Goal: Information Seeking & Learning: Learn about a topic

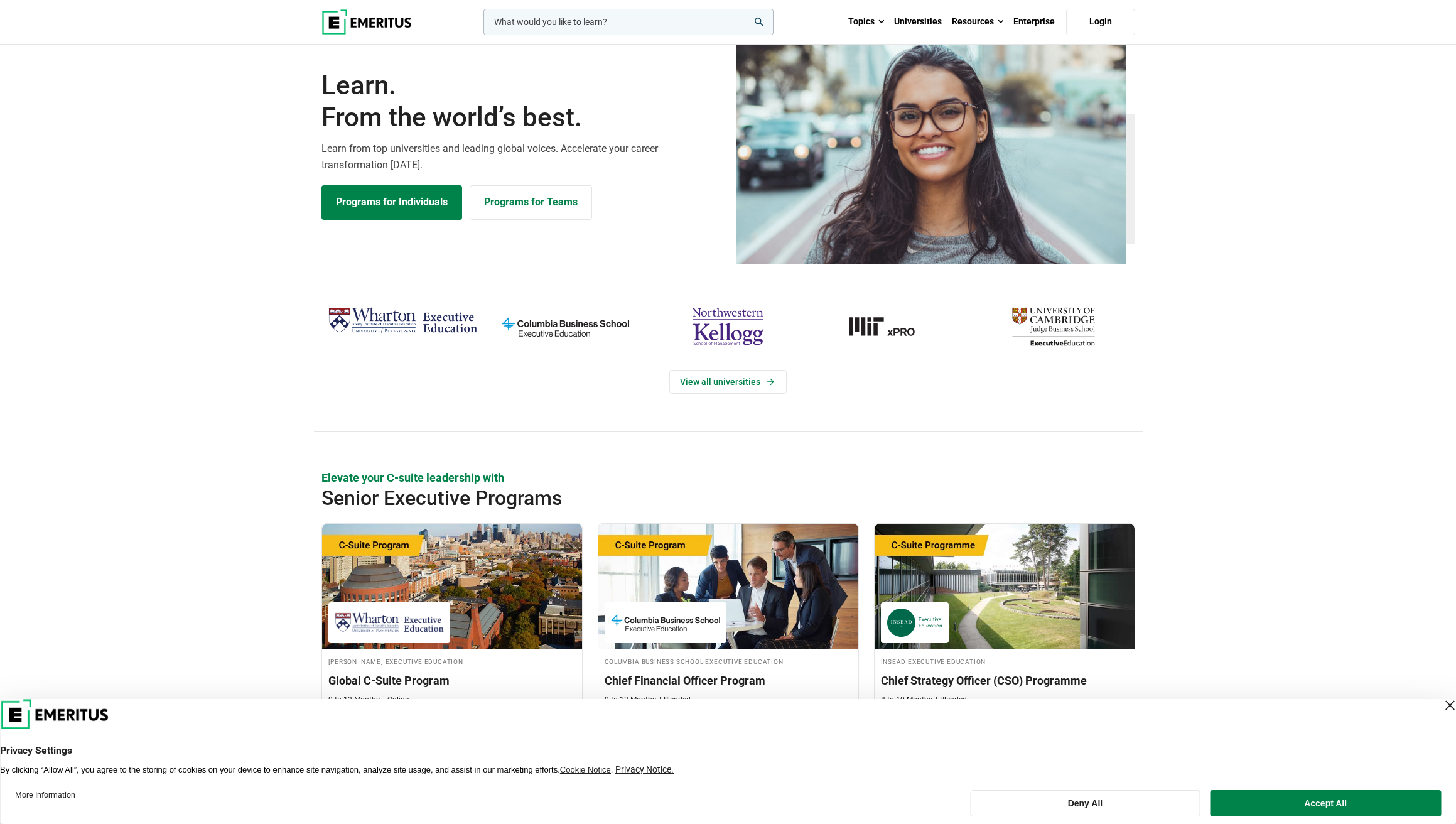
click at [628, 25] on input "woocommerce-product-search-field-0" at bounding box center [628, 21] width 290 height 27
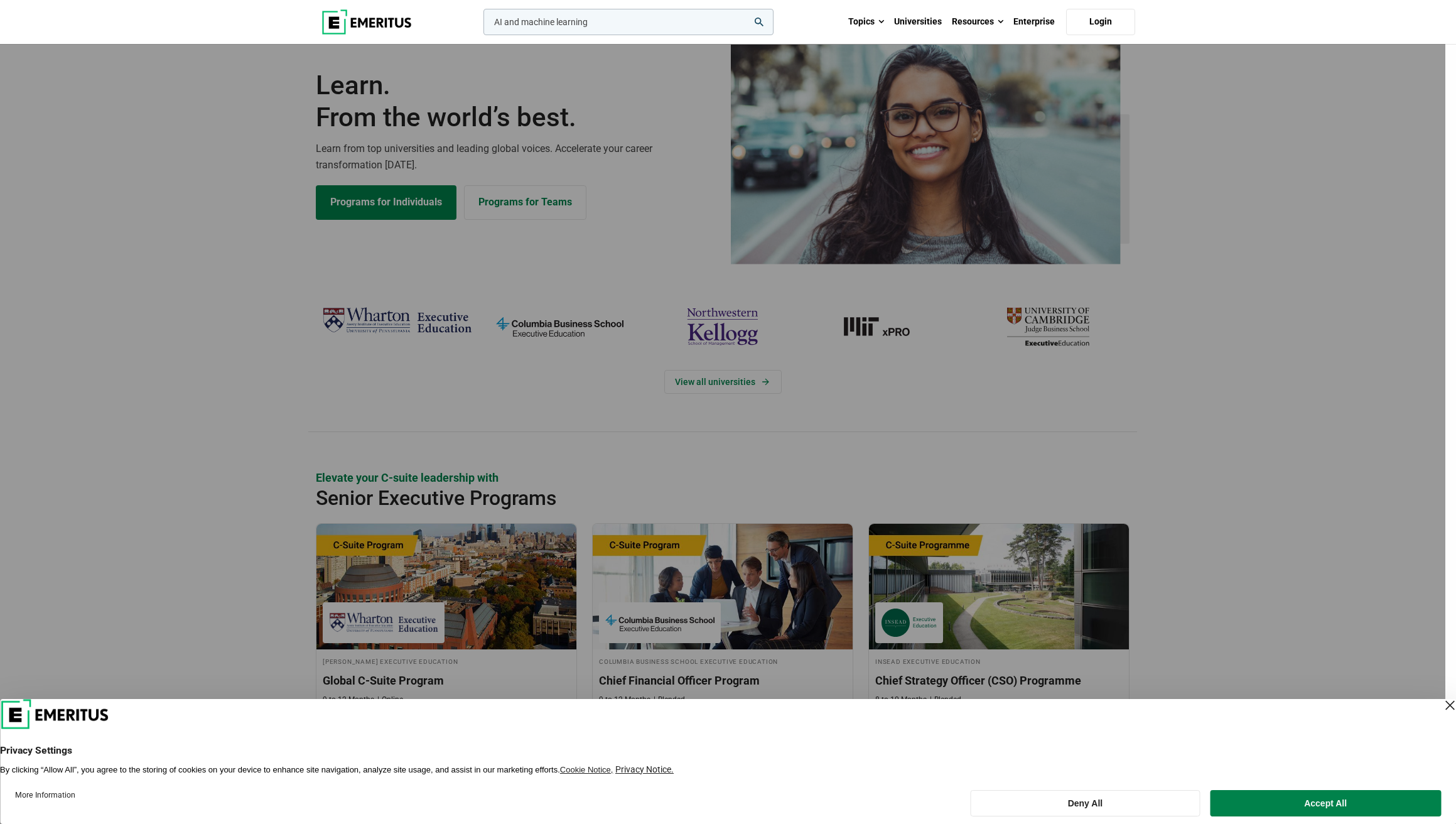
type input "AI and machine learning"
click at [480, 25] on button "search" at bounding box center [480, 25] width 0 height 0
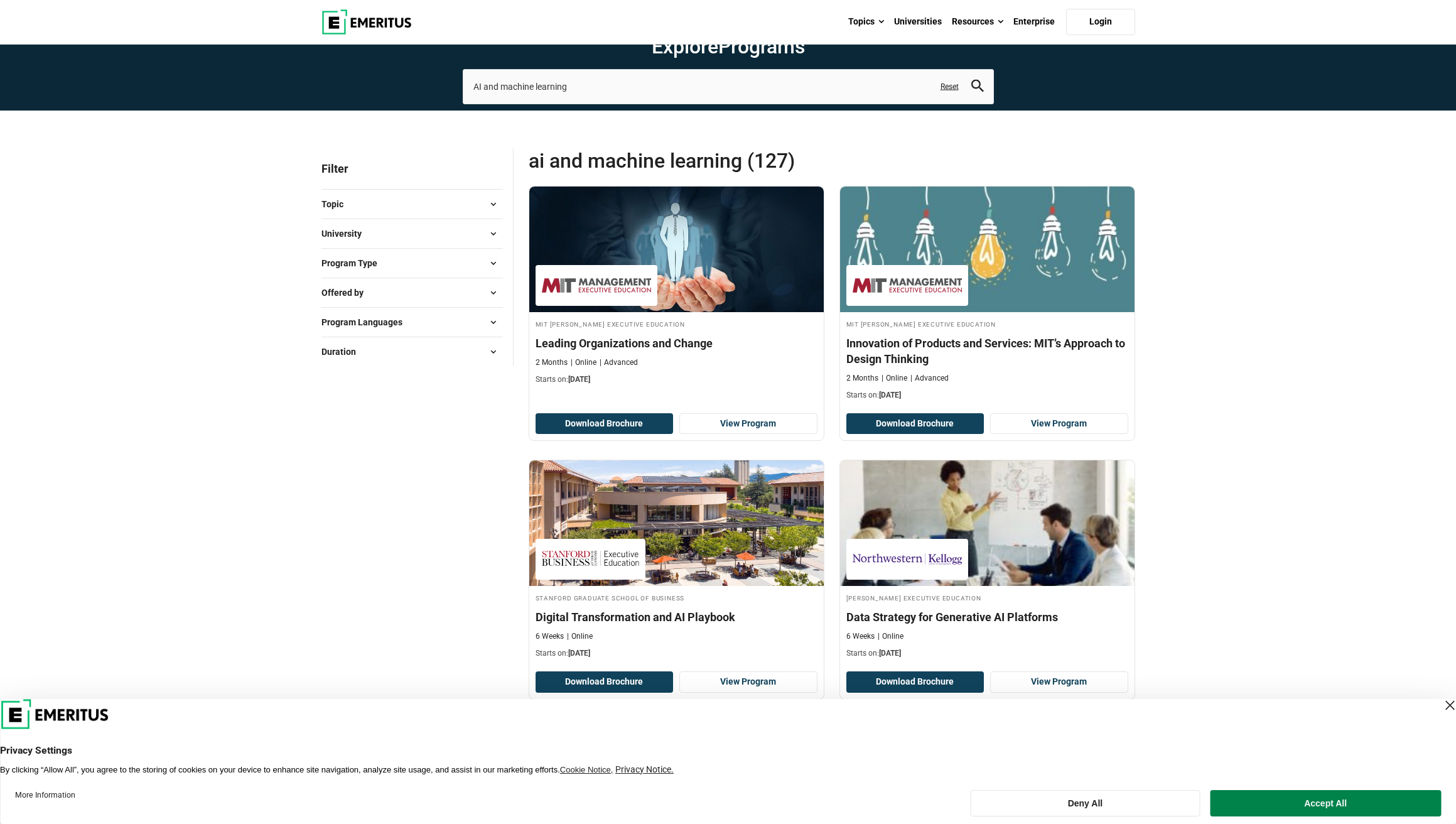
click at [391, 243] on button "University" at bounding box center [412, 233] width 181 height 19
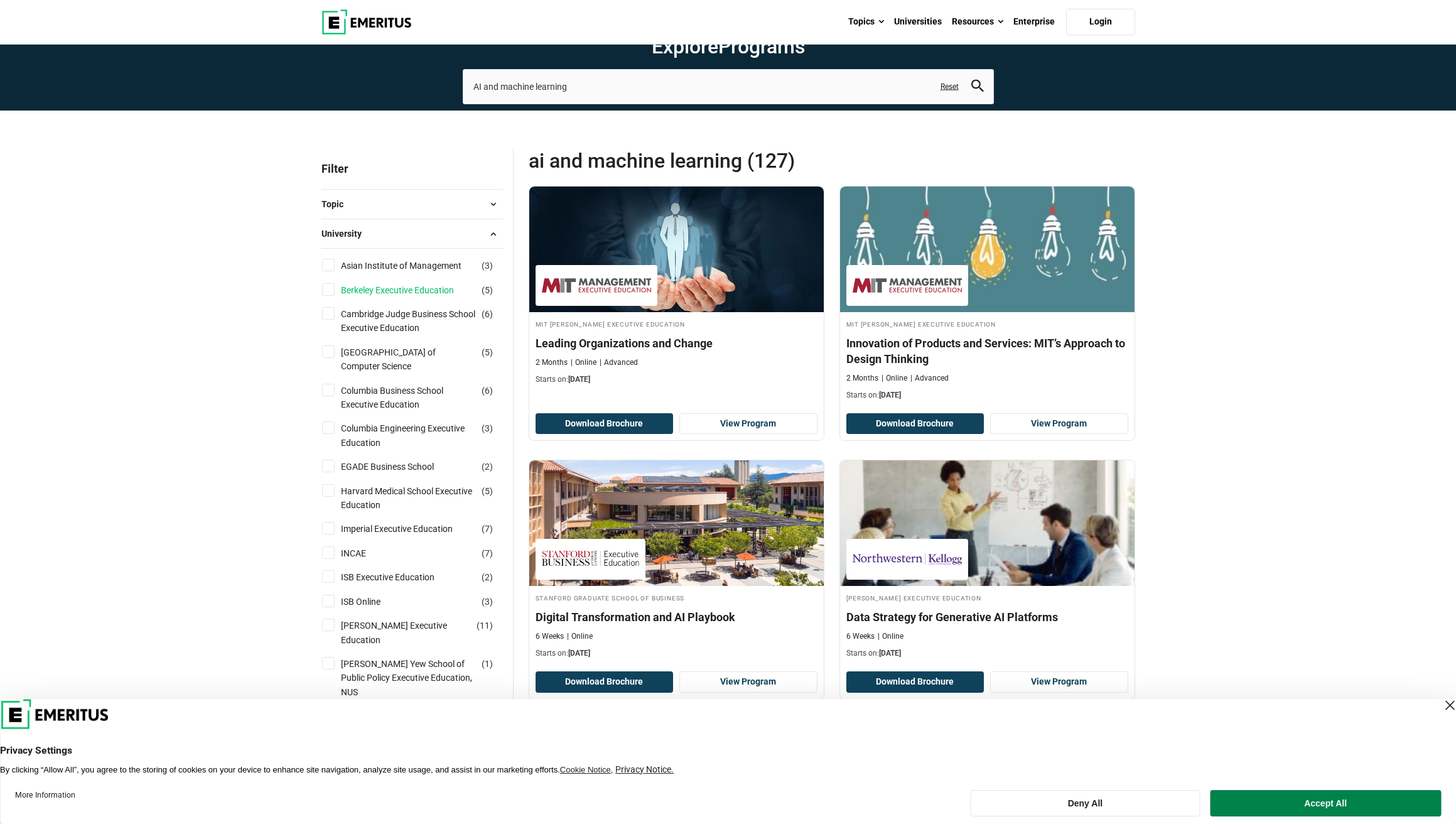
click at [383, 297] on link "Berkeley Executive Education" at bounding box center [409, 290] width 138 height 14
checkbox input "true"
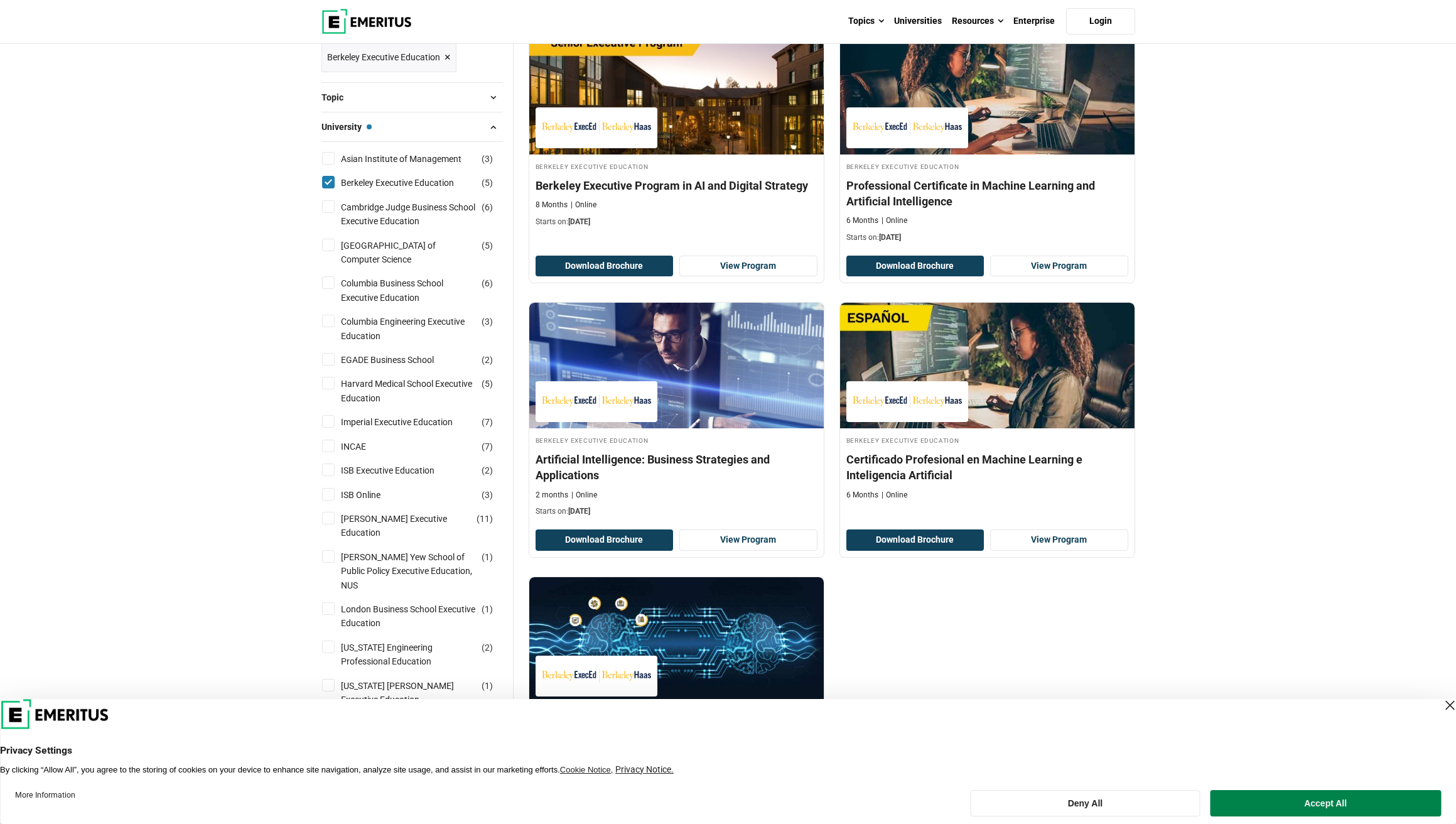
scroll to position [94, 0]
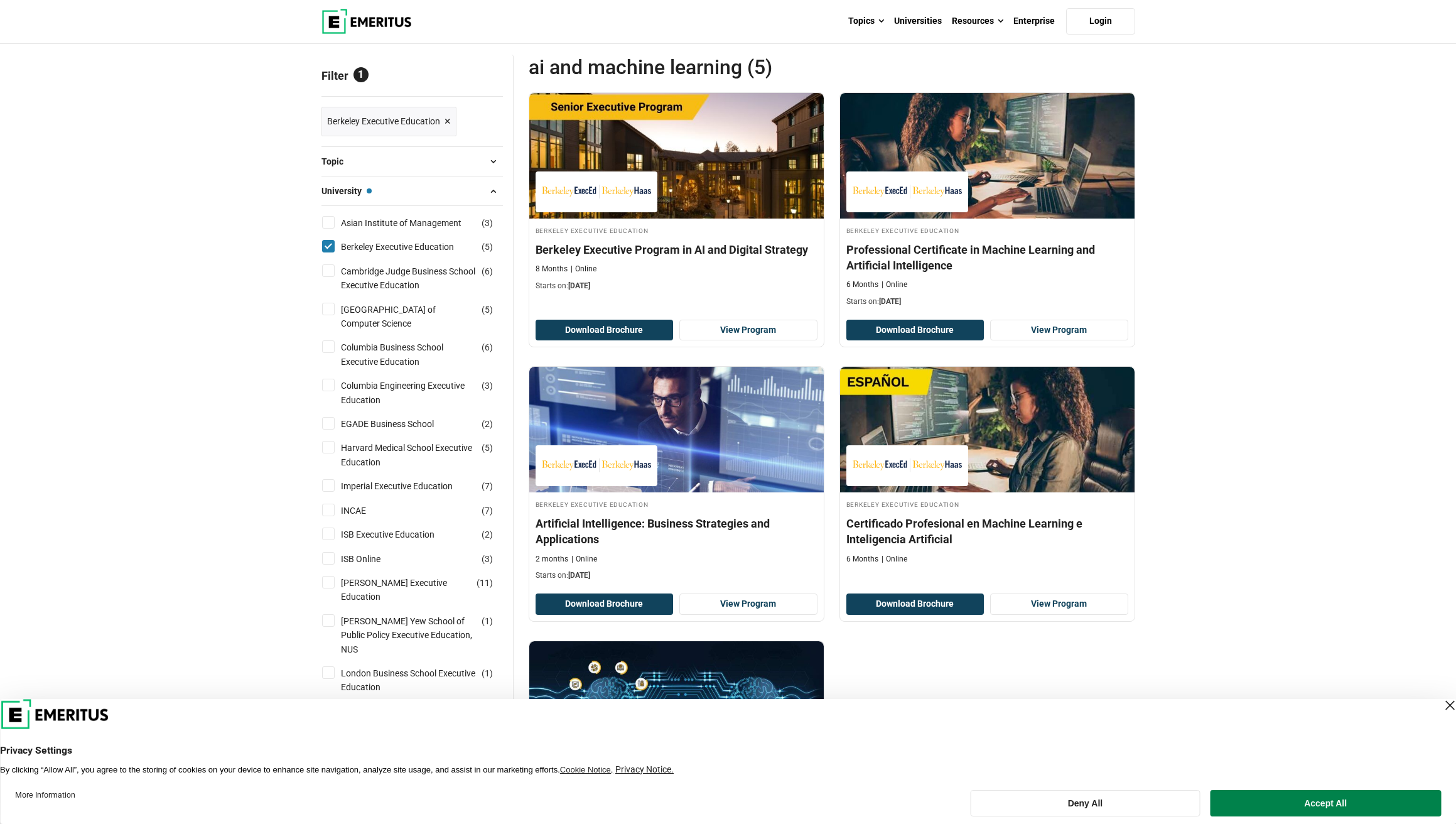
click at [331, 258] on li "Berkeley Executive Education ( 5 )" at bounding box center [412, 247] width 181 height 24
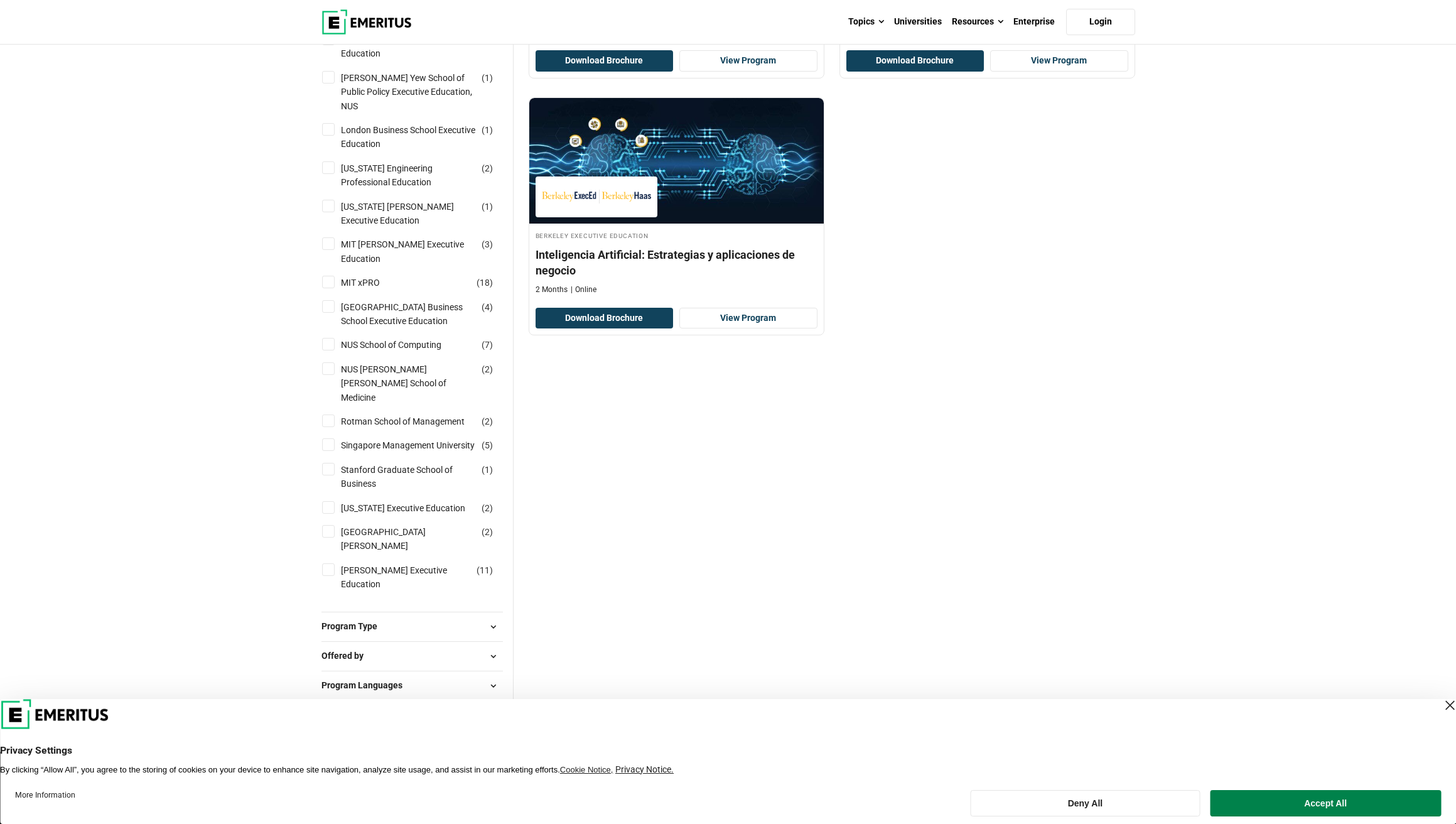
scroll to position [0, 0]
